Goal: Task Accomplishment & Management: Complete application form

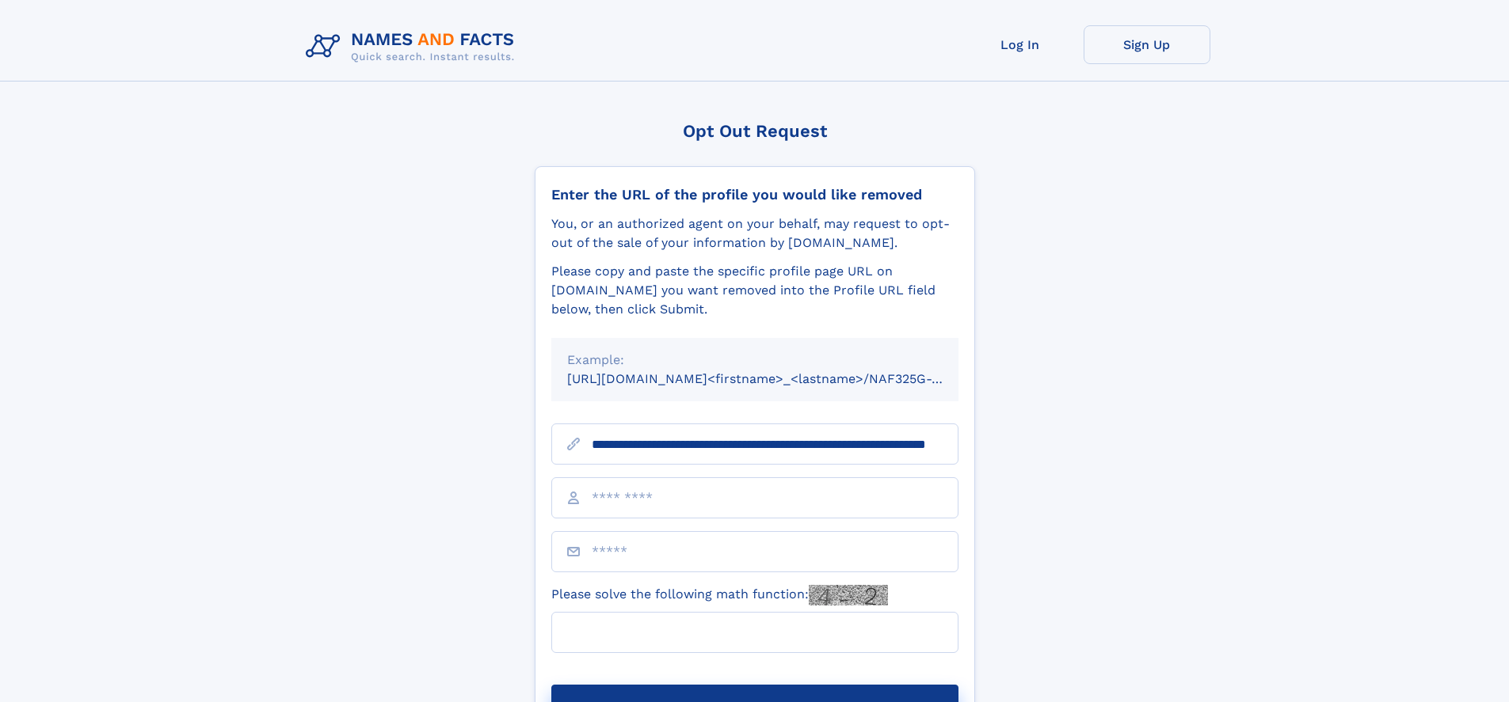
scroll to position [0, 136]
type input "**********"
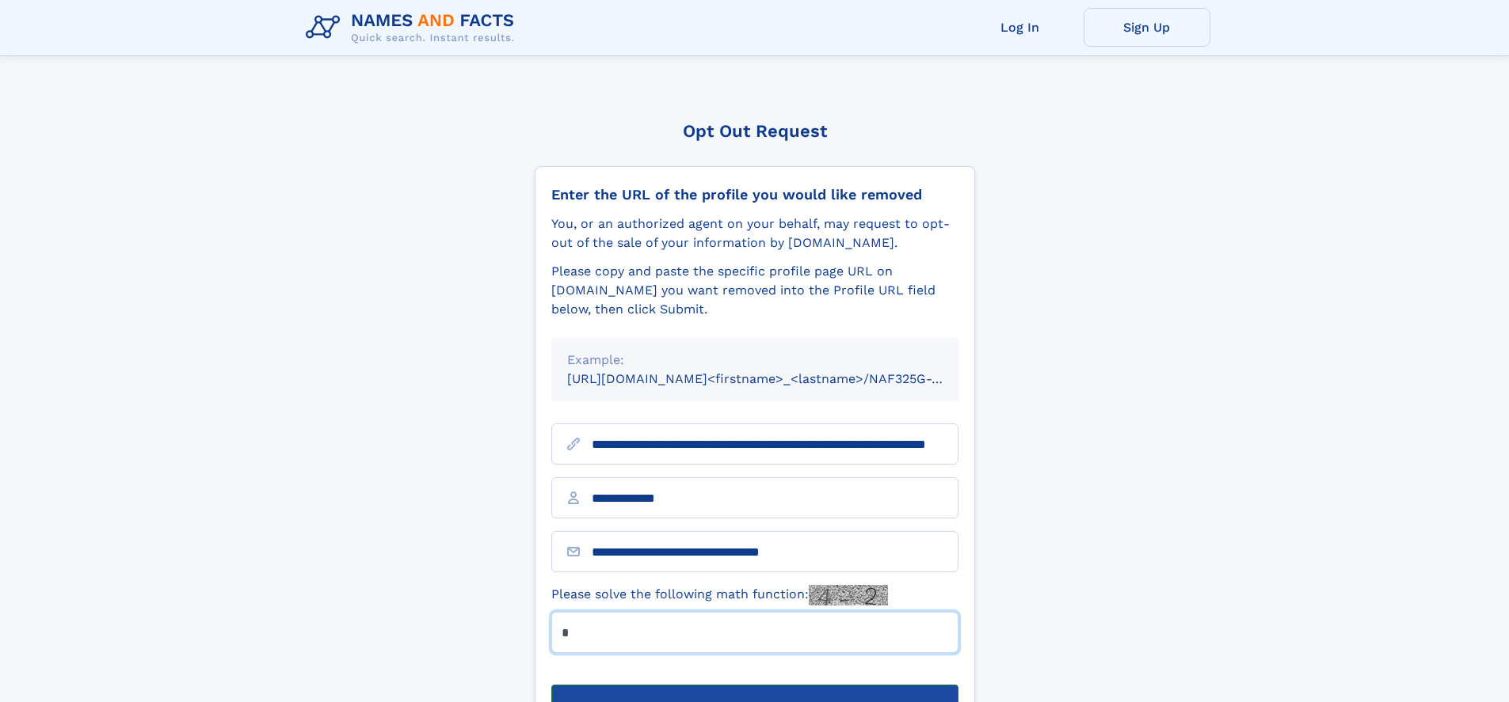
type input "*"
click at [754, 685] on button "Submit Opt Out Request" at bounding box center [754, 710] width 407 height 51
